Goal: Entertainment & Leisure: Consume media (video, audio)

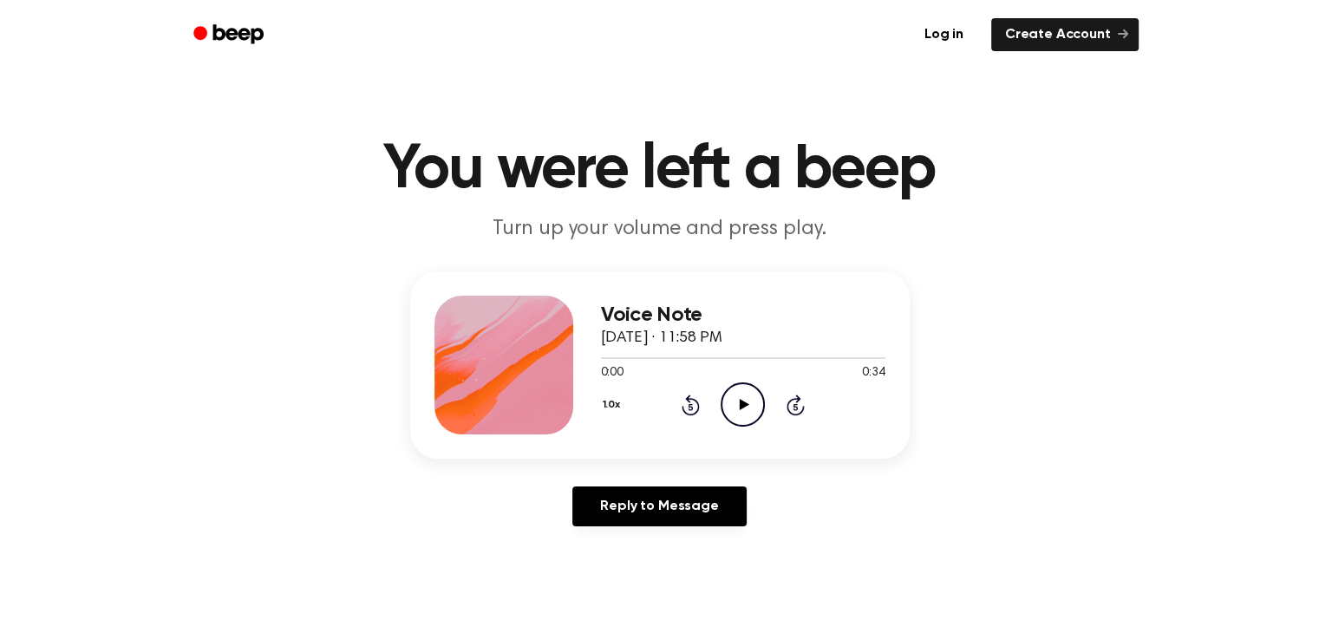
click at [750, 398] on icon "Play Audio" at bounding box center [743, 405] width 44 height 44
click at [757, 396] on icon "Play Audio" at bounding box center [743, 405] width 44 height 44
click at [749, 402] on icon "Play Audio" at bounding box center [743, 405] width 44 height 44
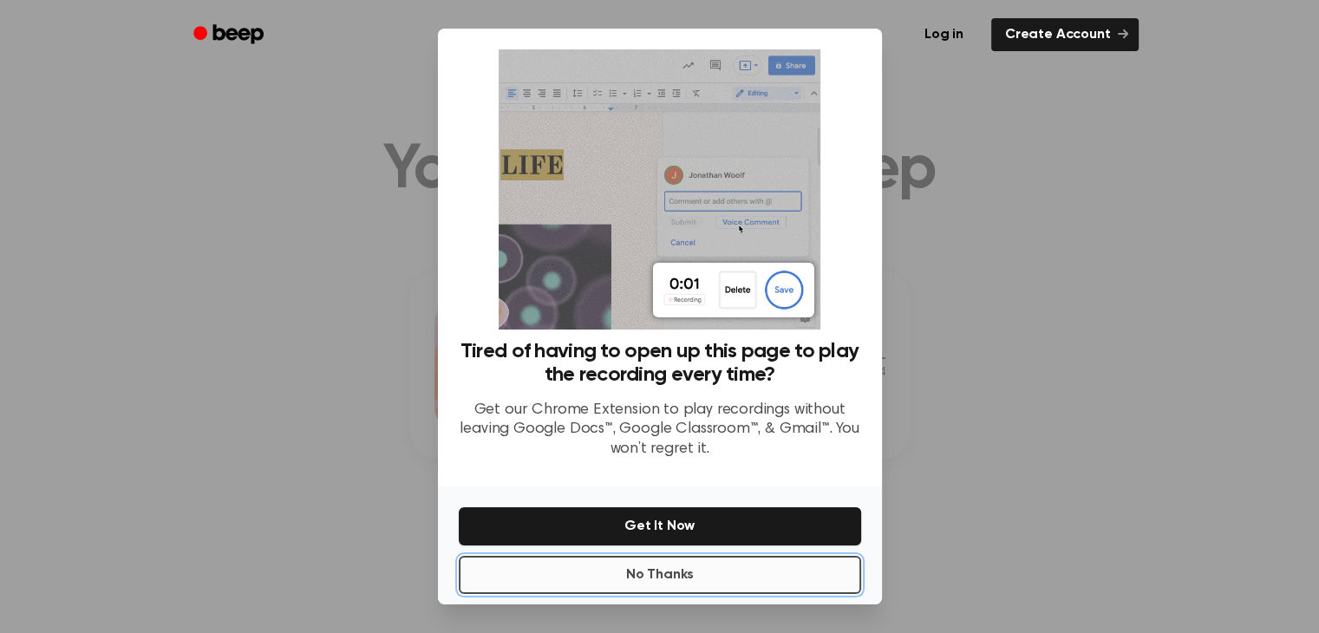
click at [756, 584] on button "No Thanks" at bounding box center [660, 575] width 402 height 38
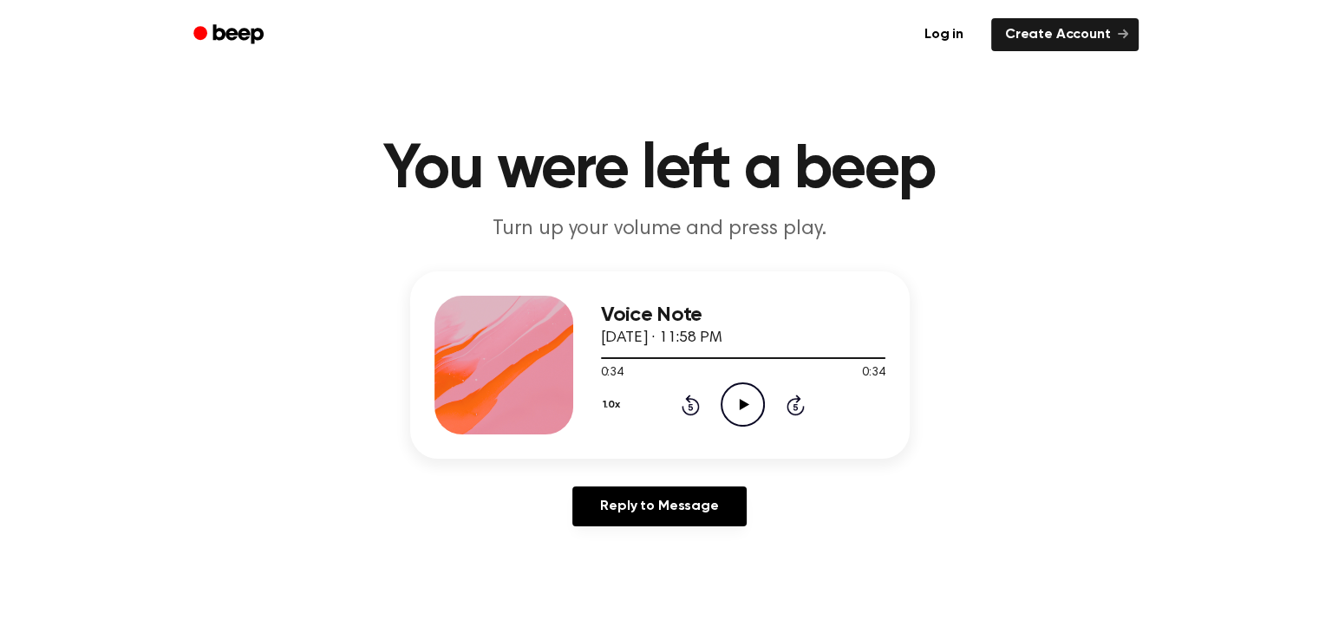
click at [738, 411] on icon "Play Audio" at bounding box center [743, 405] width 44 height 44
click at [736, 396] on icon "Play Audio" at bounding box center [743, 405] width 44 height 44
click at [743, 405] on icon at bounding box center [745, 404] width 10 height 11
click at [740, 394] on icon "Play Audio" at bounding box center [743, 405] width 44 height 44
